Goal: Navigation & Orientation: Find specific page/section

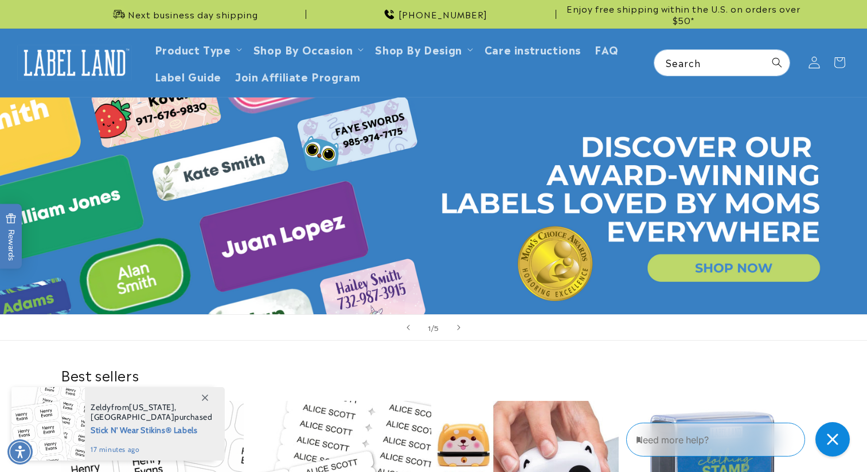
click at [823, 56] on span at bounding box center [814, 62] width 25 height 25
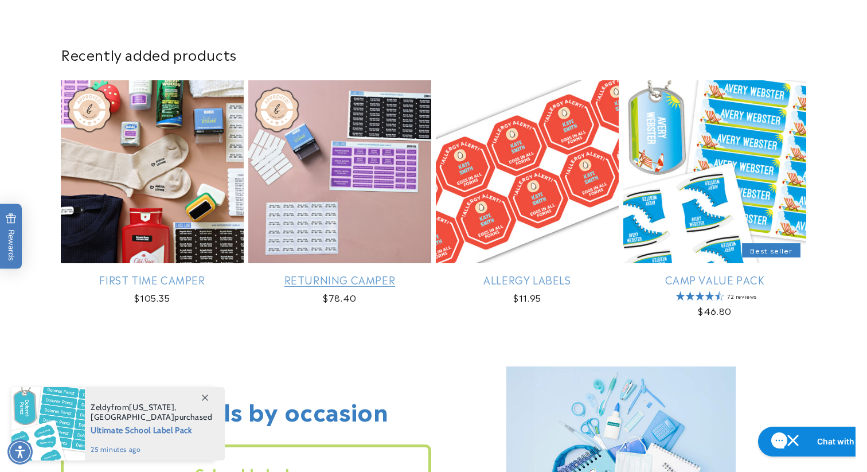
scroll to position [683, 0]
